Goal: Task Accomplishment & Management: Manage account settings

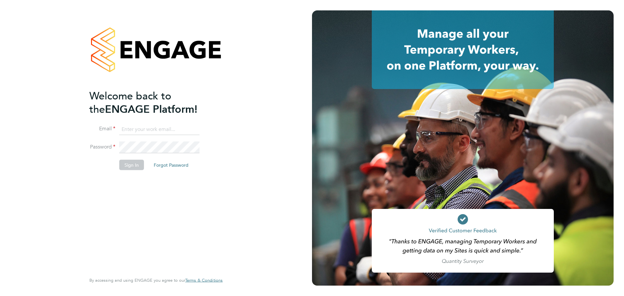
type input "[EMAIL_ADDRESS][PERSON_NAME][DOMAIN_NAME]"
click at [135, 163] on button "Sign In" at bounding box center [131, 165] width 25 height 10
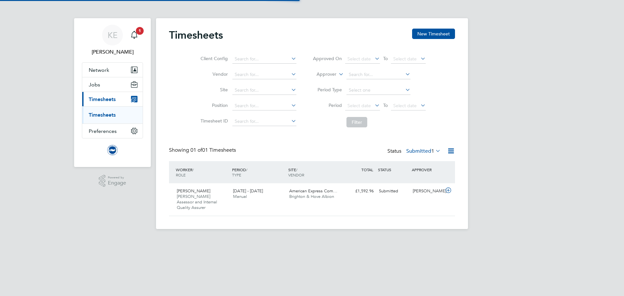
scroll to position [17, 57]
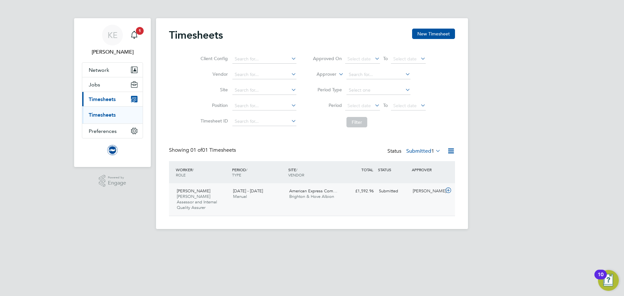
click at [237, 188] on div "1 - 30 Sep 2025 Manual" at bounding box center [259, 194] width 56 height 16
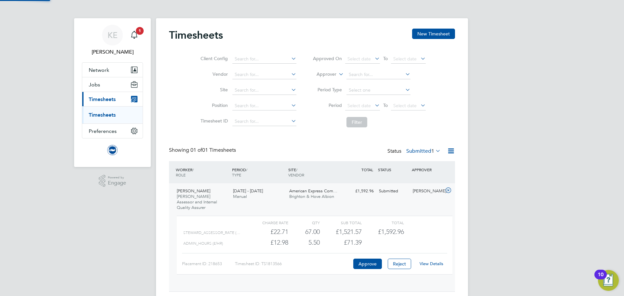
scroll to position [11, 63]
click at [434, 261] on link "View Details" at bounding box center [432, 264] width 24 height 6
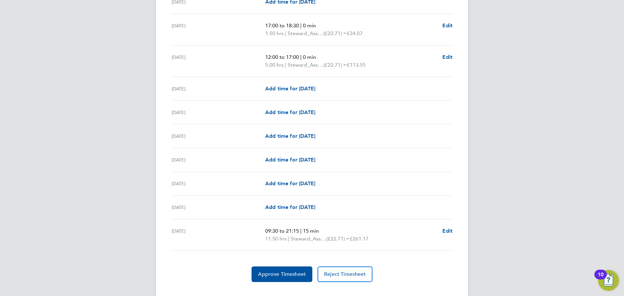
scroll to position [813, 0]
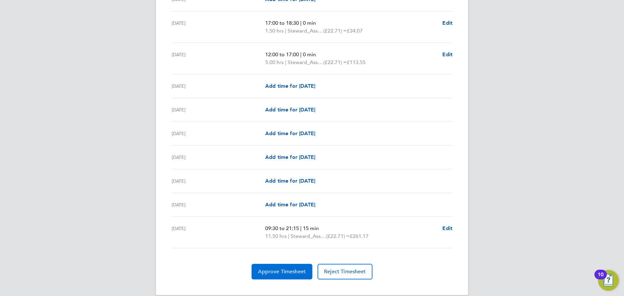
click at [277, 272] on span "Approve Timesheet" at bounding box center [282, 272] width 48 height 7
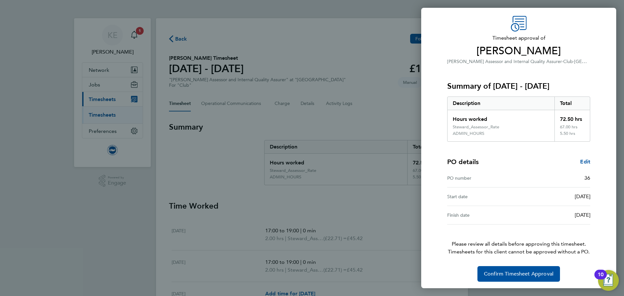
scroll to position [22, 0]
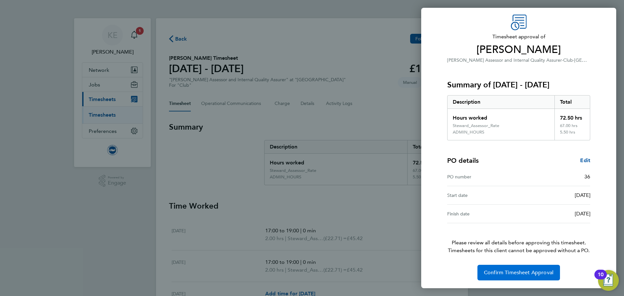
click at [495, 270] on span "Confirm Timesheet Approval" at bounding box center [519, 273] width 70 height 7
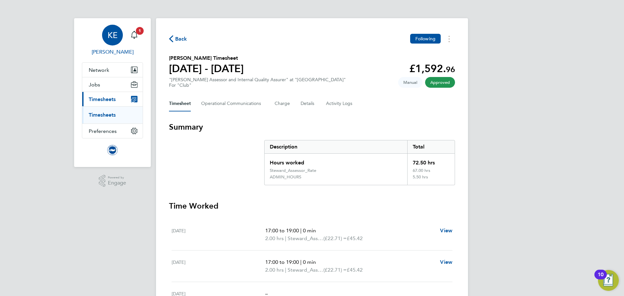
click at [106, 42] on div "KE" at bounding box center [112, 35] width 21 height 21
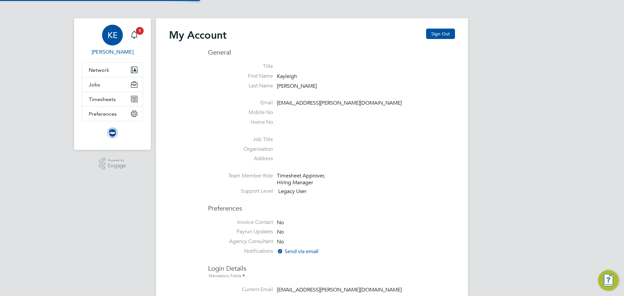
type input "[EMAIL_ADDRESS][PERSON_NAME][DOMAIN_NAME]"
click at [110, 98] on span "Timesheets" at bounding box center [102, 99] width 27 height 6
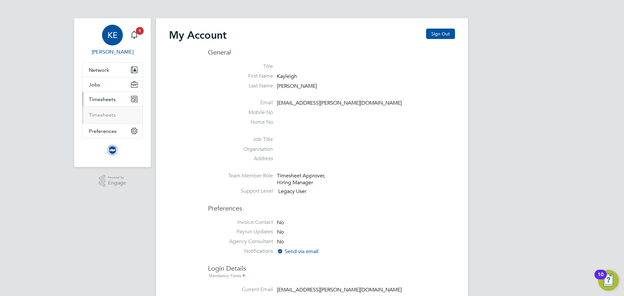
click at [102, 112] on ul "Timesheets" at bounding box center [112, 114] width 60 height 17
click at [102, 118] on link "Timesheets" at bounding box center [102, 115] width 27 height 6
